Goal: Information Seeking & Learning: Learn about a topic

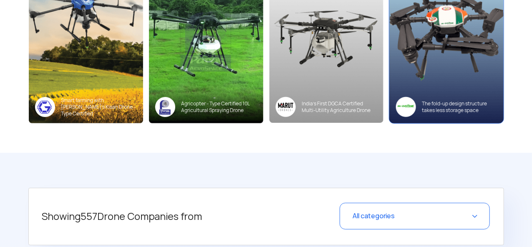
click at [423, 92] on div "Multiplex Drones The fold-up design structure takes less storage space" at bounding box center [446, 107] width 114 height 33
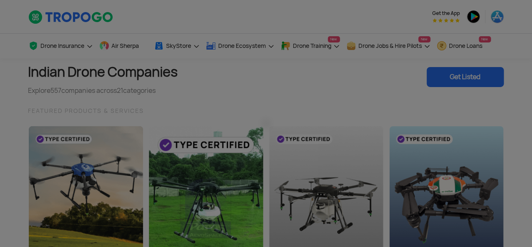
click at [29, 14] on div "Multiplex - MD-10H with 10L of wave proof tank & foldable design from Multiplex…" at bounding box center [266, 123] width 532 height 247
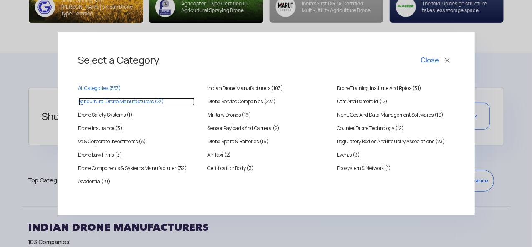
click at [104, 105] on MANUFACTURERS "Agricultural Drone Manufacturers (27)" at bounding box center [136, 102] width 117 height 8
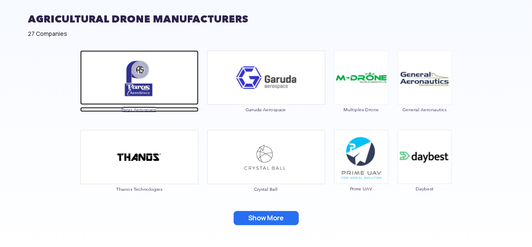
scroll to position [559, 0]
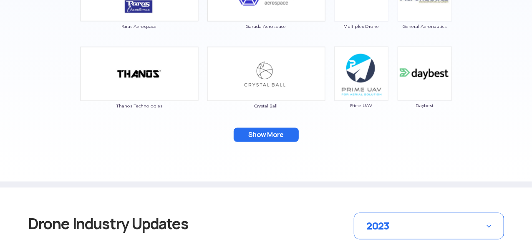
drag, startPoint x: 280, startPoint y: 140, endPoint x: 275, endPoint y: 144, distance: 6.3
click at [279, 140] on button "Show More" at bounding box center [266, 135] width 65 height 14
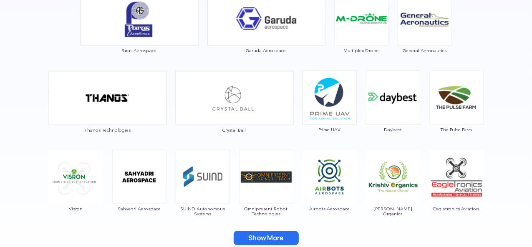
scroll to position [517, 0]
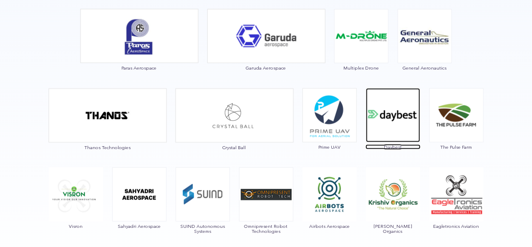
click at [392, 127] on img at bounding box center [393, 115] width 54 height 54
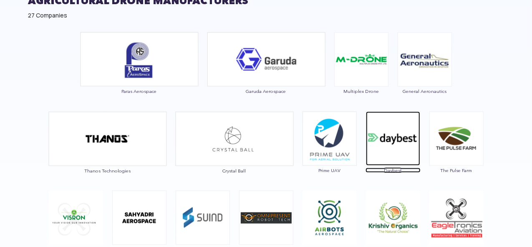
scroll to position [392, 0]
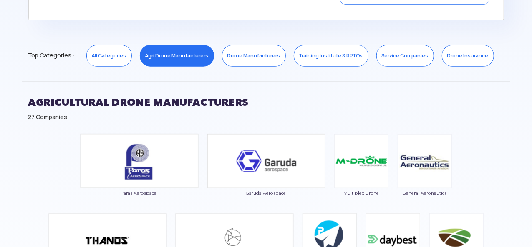
click at [235, 60] on link "Drone Manufacturers" at bounding box center [254, 56] width 64 height 22
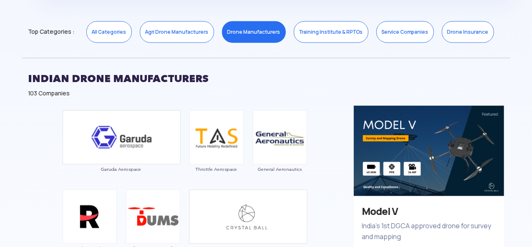
scroll to position [434, 0]
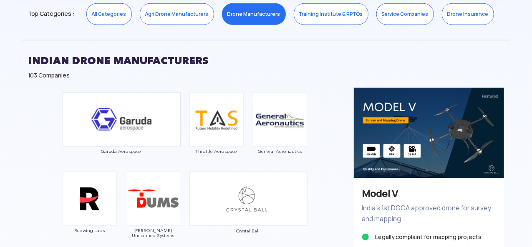
click at [169, 17] on link "Agri Drone Manufacturers" at bounding box center [177, 14] width 74 height 22
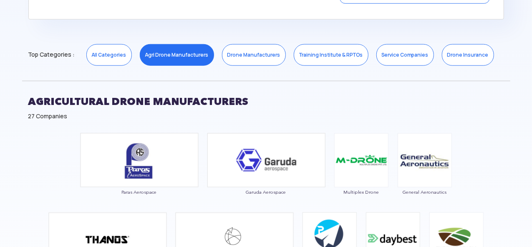
scroll to position [392, 0]
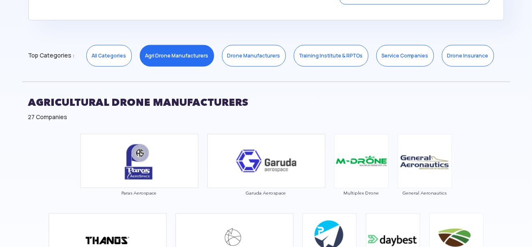
click at [229, 43] on div "Top Categories : All Categories Agri Drone Manufacturers Drone Manufacturers Tr…" at bounding box center [266, 48] width 488 height 36
click at [234, 55] on link "Drone Manufacturers" at bounding box center [254, 56] width 64 height 22
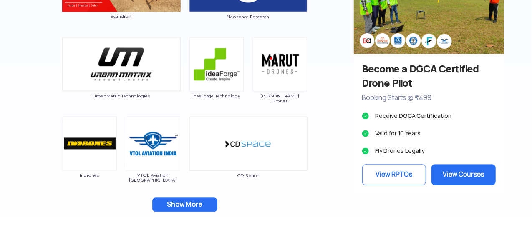
scroll to position [809, 0]
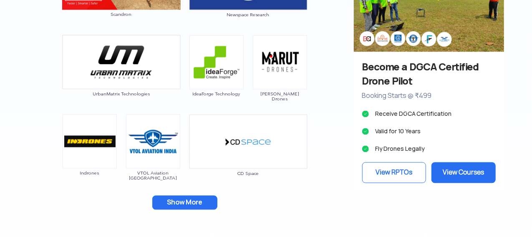
click at [167, 199] on button "Show More" at bounding box center [184, 203] width 65 height 14
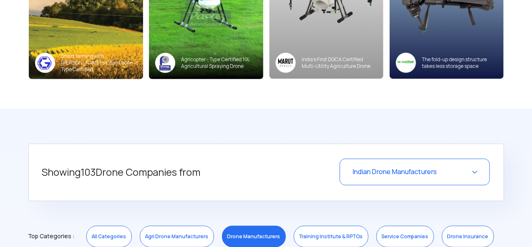
scroll to position [309, 0]
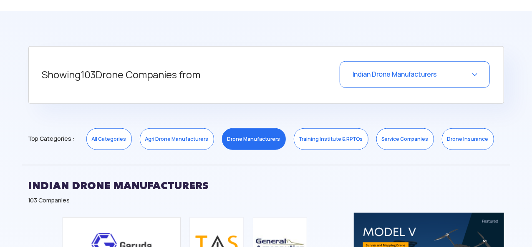
click at [399, 73] on span "Indian Drone Manufacturers" at bounding box center [394, 74] width 84 height 9
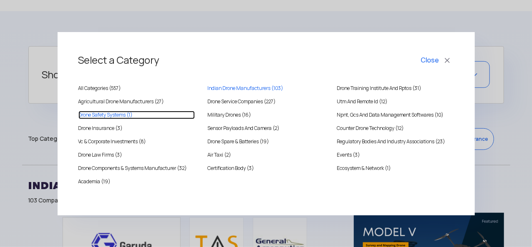
click at [116, 116] on systems "Drone Safety Systems (1)" at bounding box center [136, 115] width 117 height 8
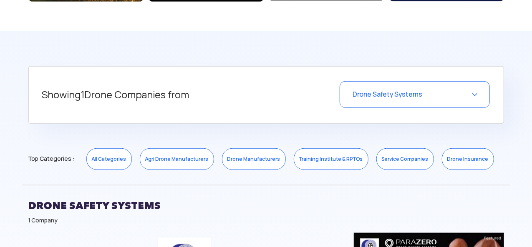
scroll to position [267, 0]
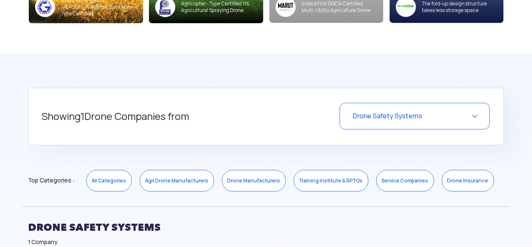
click at [397, 121] on div "Drone Safety Systems" at bounding box center [414, 116] width 150 height 27
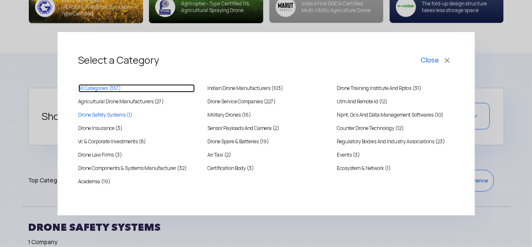
click at [124, 87] on link "All Categories ( 557 )" at bounding box center [136, 88] width 117 height 8
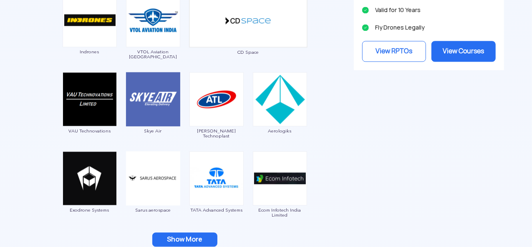
scroll to position [976, 0]
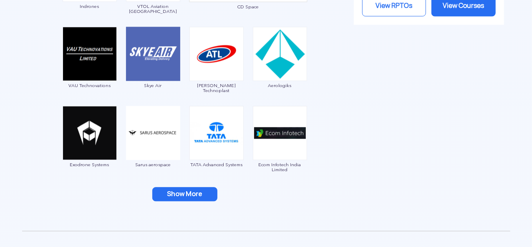
click at [178, 193] on button "Show More" at bounding box center [184, 194] width 65 height 14
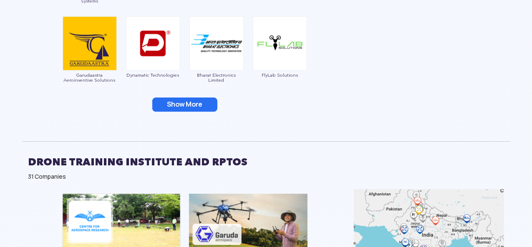
scroll to position [1226, 0]
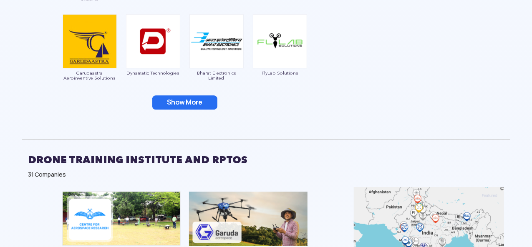
click at [188, 105] on button "Show More" at bounding box center [184, 103] width 65 height 14
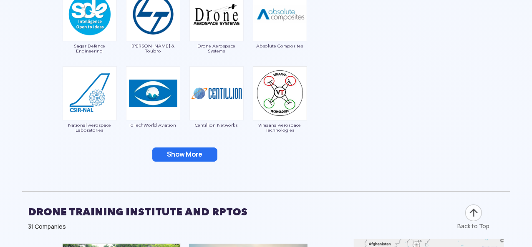
scroll to position [1351, 0]
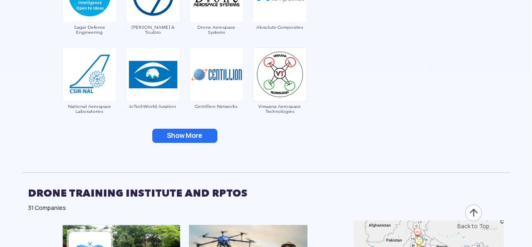
click at [167, 132] on button "Show More" at bounding box center [184, 136] width 65 height 14
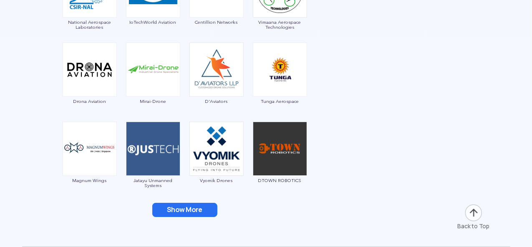
scroll to position [1476, 0]
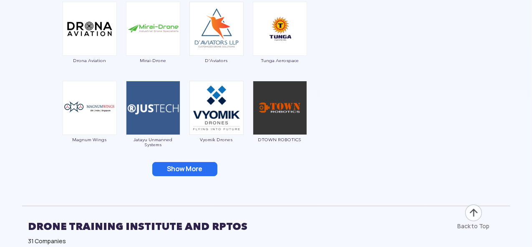
click at [182, 170] on button "Show More" at bounding box center [184, 169] width 65 height 14
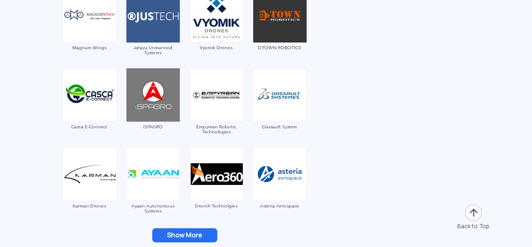
scroll to position [1601, 0]
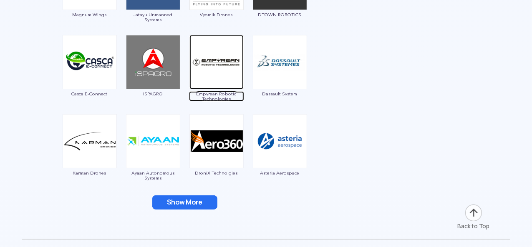
click at [213, 63] on img at bounding box center [216, 62] width 54 height 54
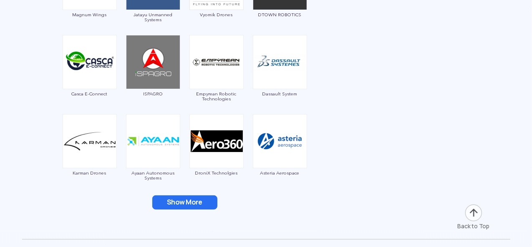
click at [201, 205] on button "Show More" at bounding box center [184, 203] width 65 height 14
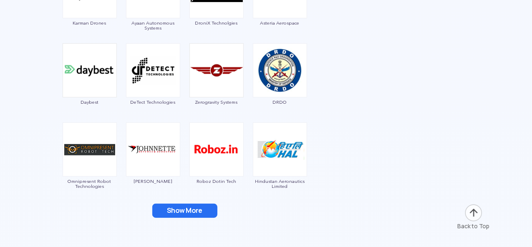
scroll to position [1768, 0]
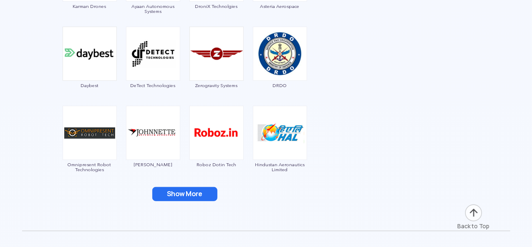
click at [206, 196] on button "Show More" at bounding box center [184, 194] width 65 height 14
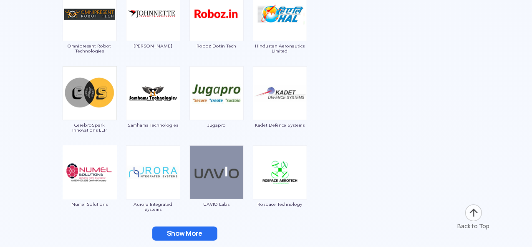
scroll to position [1977, 0]
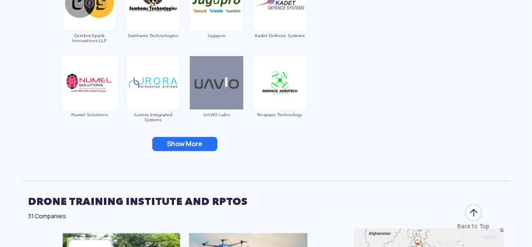
click at [204, 146] on button "Show More" at bounding box center [184, 144] width 65 height 14
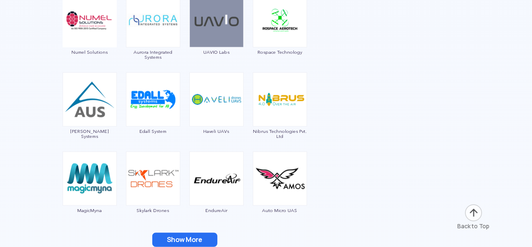
scroll to position [2119, 0]
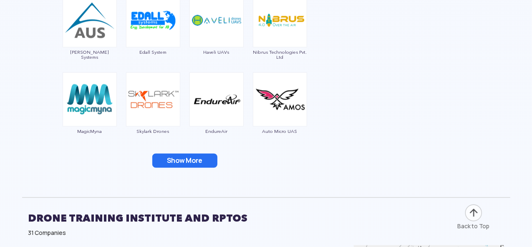
click at [214, 155] on button "Show More" at bounding box center [184, 161] width 65 height 14
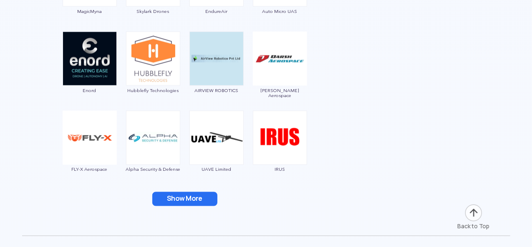
scroll to position [2285, 0]
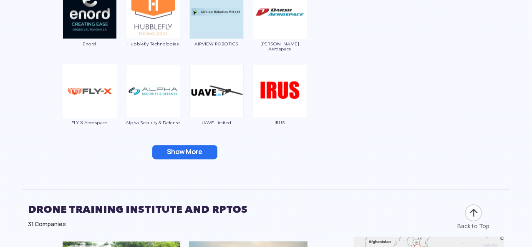
click at [198, 150] on button "Show More" at bounding box center [184, 153] width 65 height 14
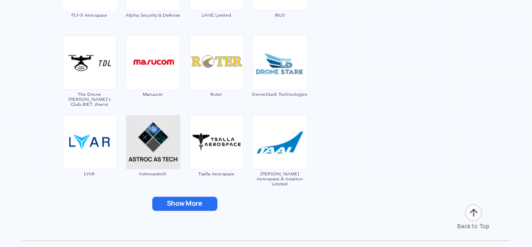
scroll to position [2411, 0]
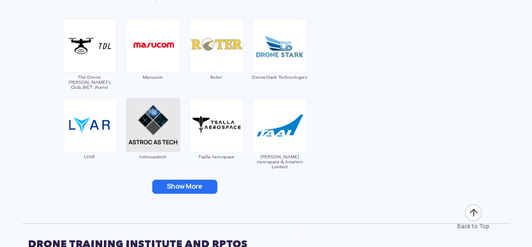
click at [203, 185] on button "Show More" at bounding box center [184, 187] width 65 height 14
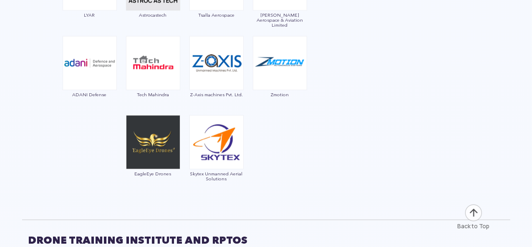
scroll to position [2536, 0]
